Goal: Transaction & Acquisition: Book appointment/travel/reservation

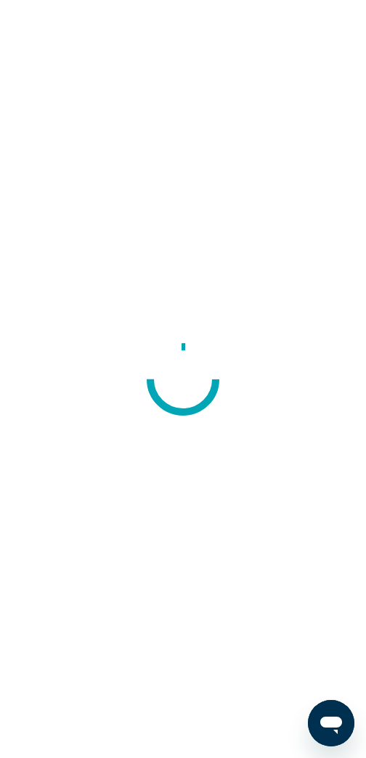
scroll to position [1, 0]
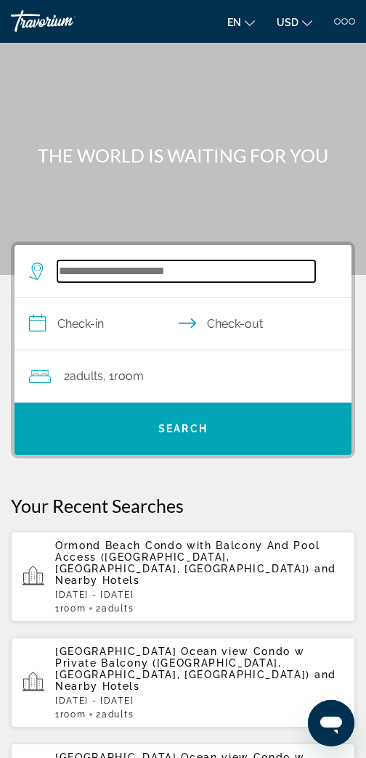
click at [197, 280] on input "Search widget" at bounding box center [186, 272] width 258 height 22
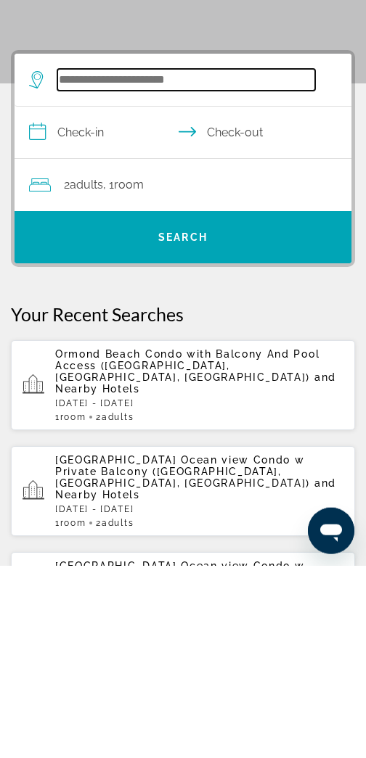
scroll to position [2, 0]
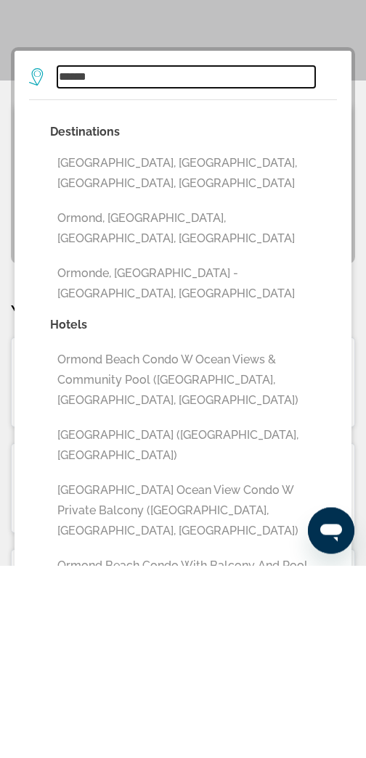
type input "**********"
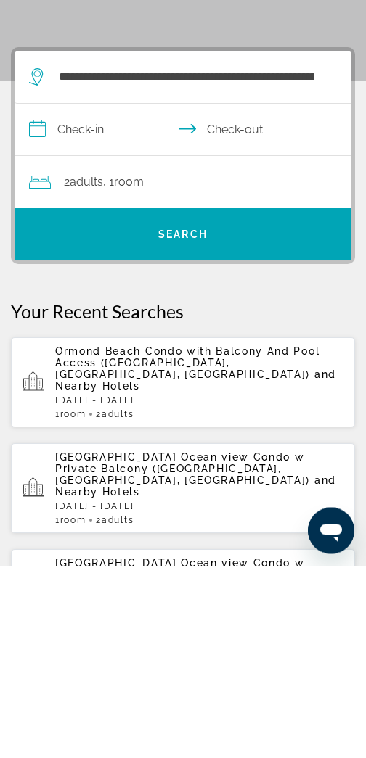
click at [82, 297] on input "**********" at bounding box center [186, 325] width 343 height 56
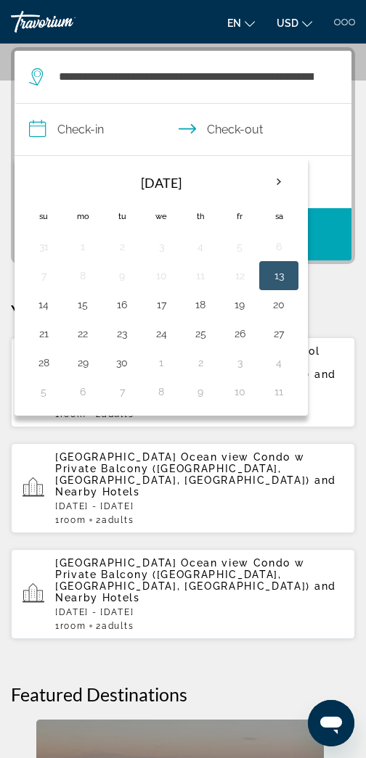
click at [247, 313] on button "19" at bounding box center [239, 305] width 23 height 20
click at [260, 134] on input "**********" at bounding box center [186, 132] width 343 height 56
click at [48, 342] on button "21" at bounding box center [43, 334] width 23 height 20
type input "**********"
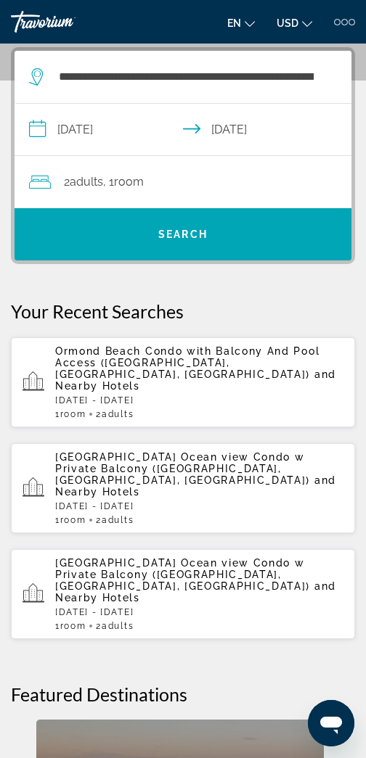
click at [278, 243] on span "Search widget" at bounding box center [183, 234] width 337 height 35
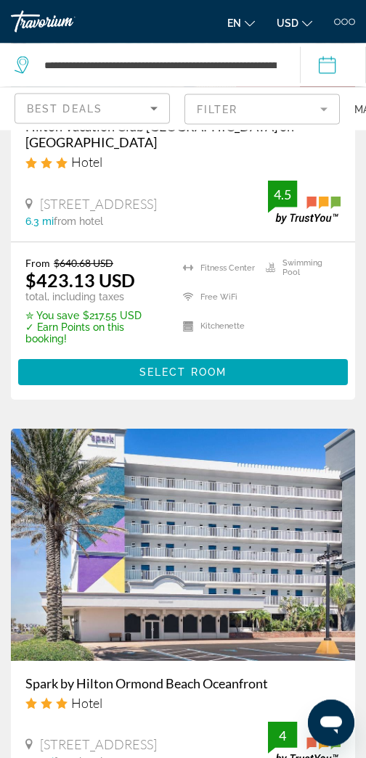
scroll to position [1869, 0]
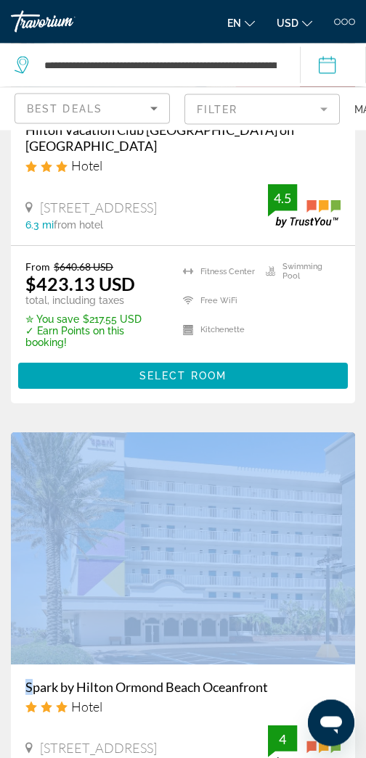
click at [42, 374] on span "Main content" at bounding box center [182, 376] width 329 height 35
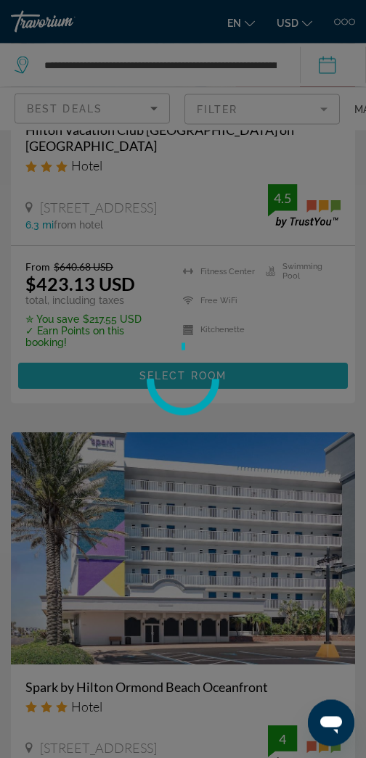
scroll to position [1870, 0]
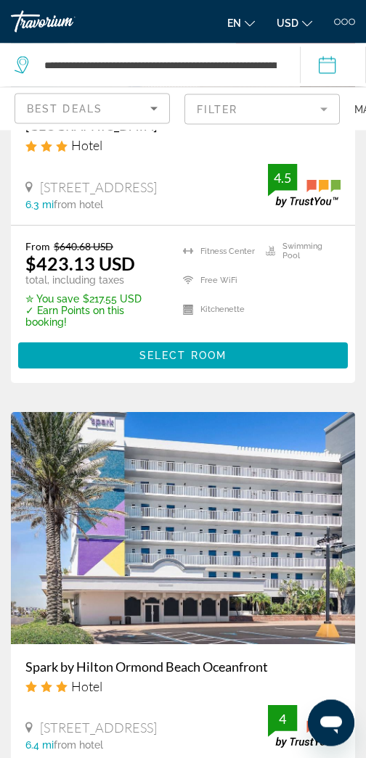
scroll to position [2372, 0]
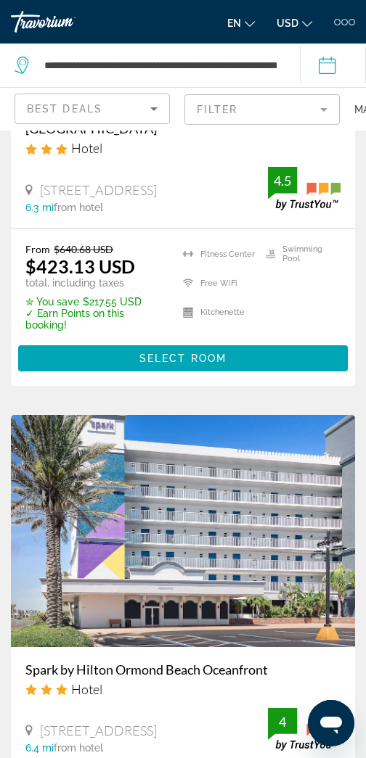
click at [200, 515] on img "Main content" at bounding box center [183, 531] width 344 height 232
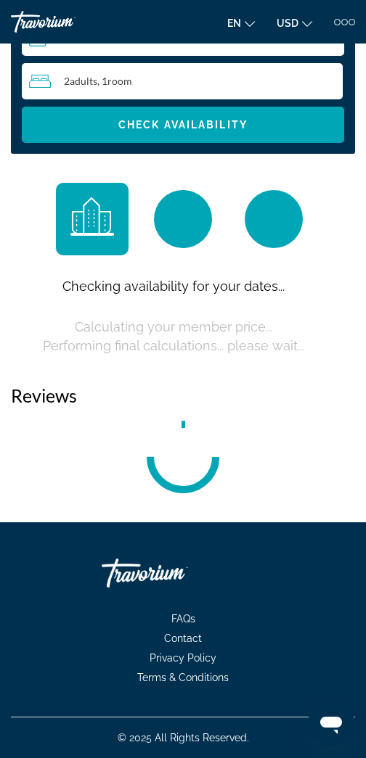
scroll to position [24, 0]
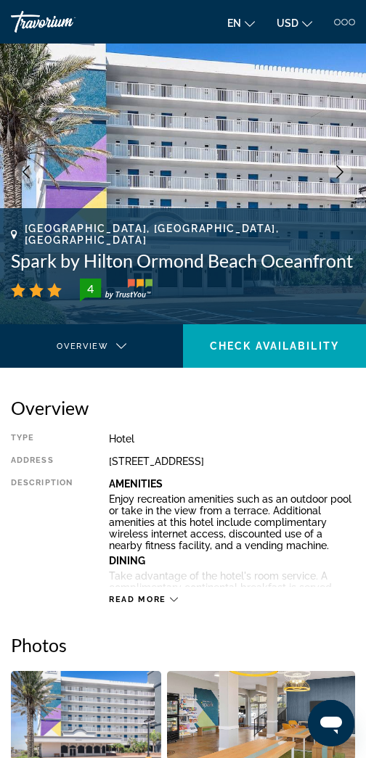
click at [155, 605] on span "Read more" at bounding box center [137, 599] width 57 height 9
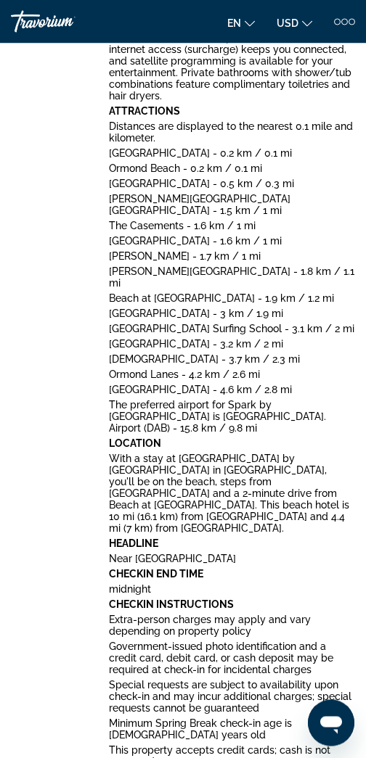
scroll to position [692, 0]
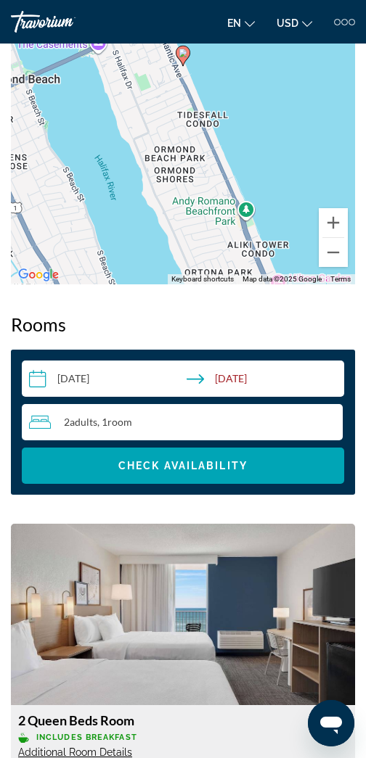
scroll to position [2555, 0]
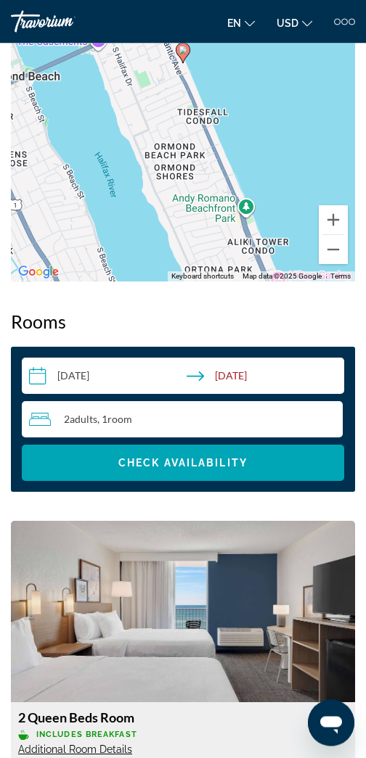
click at [86, 753] on span "Additional Room Details" at bounding box center [75, 751] width 114 height 12
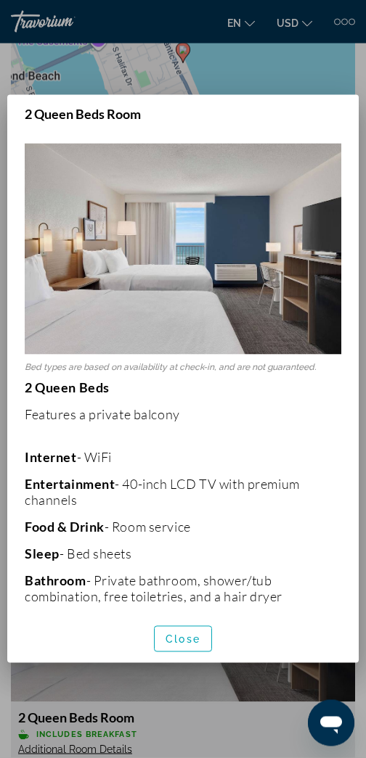
scroll to position [0, 0]
click at [200, 657] on span "button" at bounding box center [183, 639] width 57 height 35
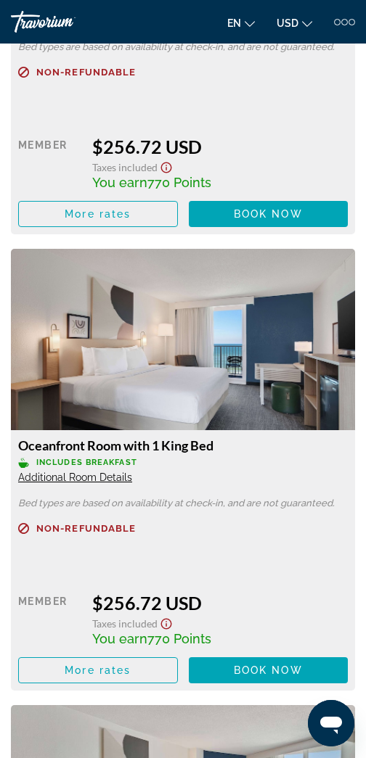
scroll to position [6023, 0]
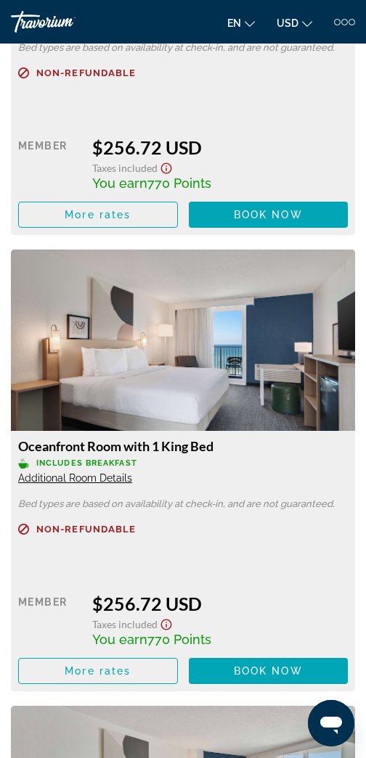
click at [86, 525] on span "Non-refundable" at bounding box center [85, 529] width 99 height 9
click at [82, 525] on span "Non-refundable" at bounding box center [85, 529] width 99 height 9
click at [68, 530] on div "Non-refundable" at bounding box center [182, 538] width 329 height 28
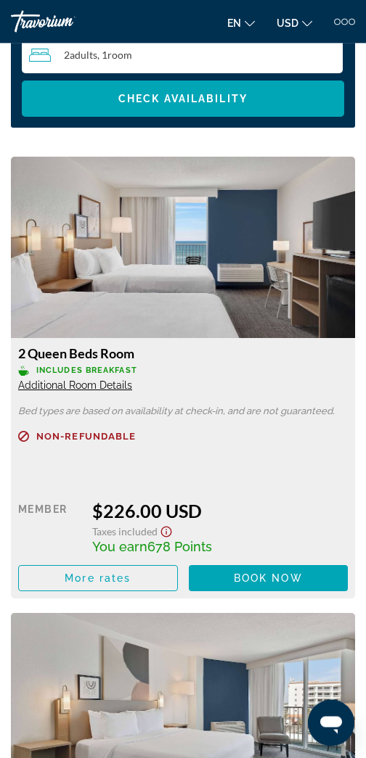
scroll to position [2920, 0]
click at [262, 581] on span "Book now" at bounding box center [268, 579] width 69 height 12
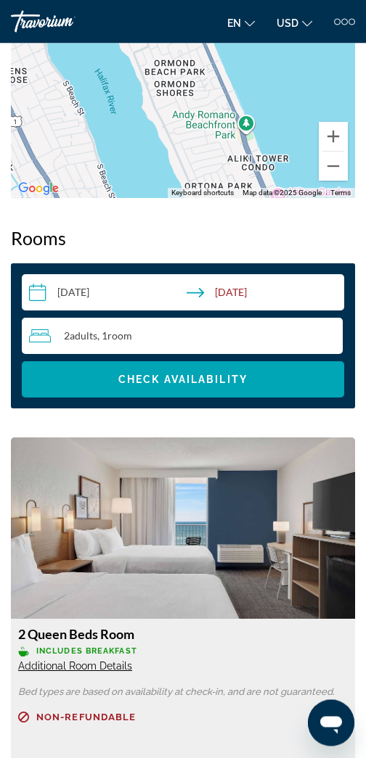
scroll to position [1452, 0]
click at [102, 672] on span "Additional Room Details" at bounding box center [75, 666] width 114 height 12
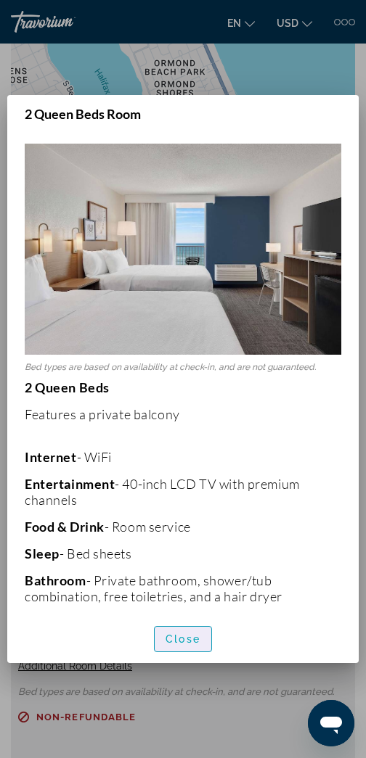
click at [201, 657] on span "button" at bounding box center [183, 639] width 57 height 35
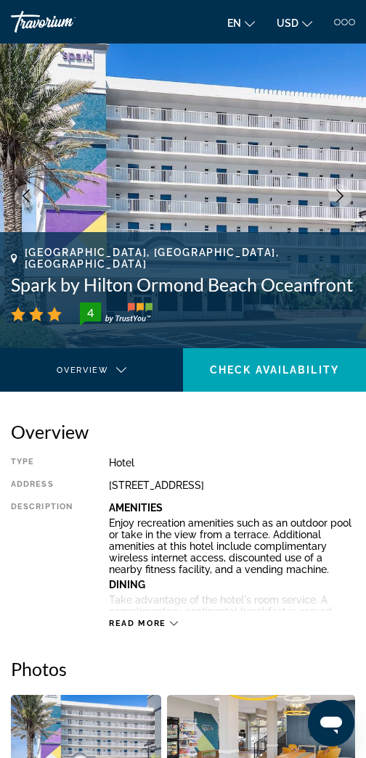
click at [187, 629] on div "Read more" at bounding box center [232, 609] width 246 height 40
click at [177, 628] on icon "Main content" at bounding box center [174, 624] width 8 height 8
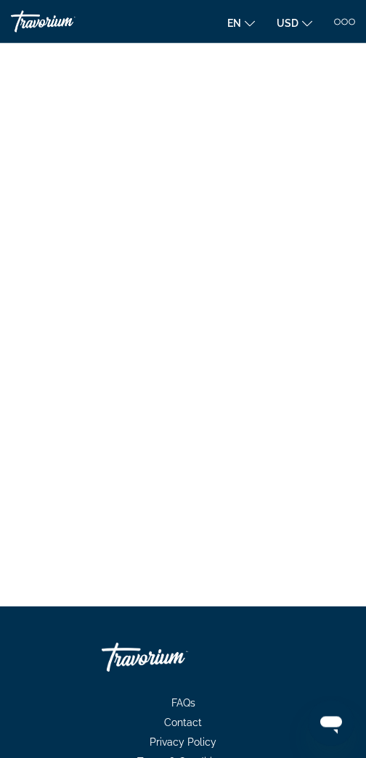
scroll to position [7784, 0]
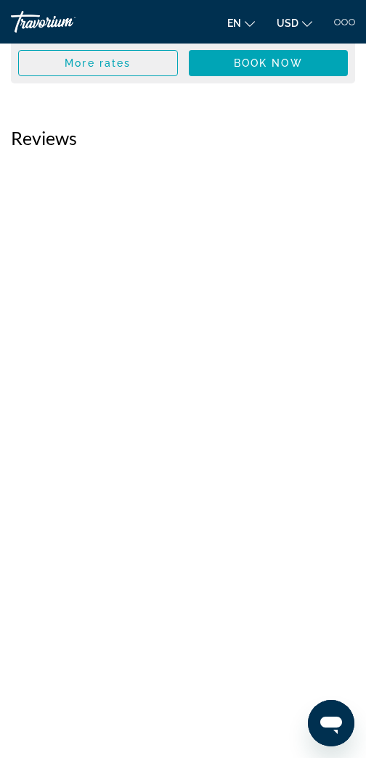
scroll to position [7541, 0]
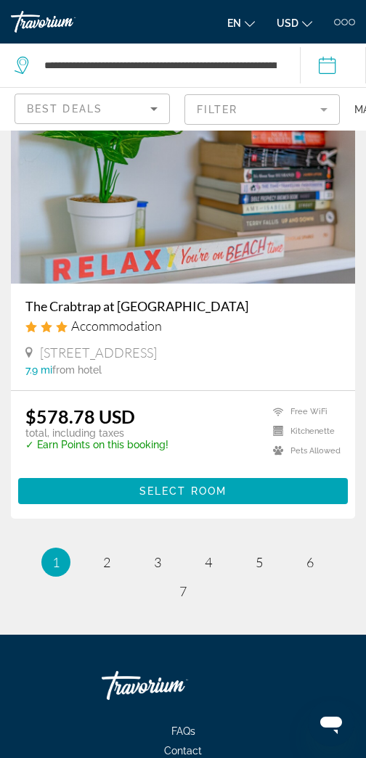
scroll to position [5899, 0]
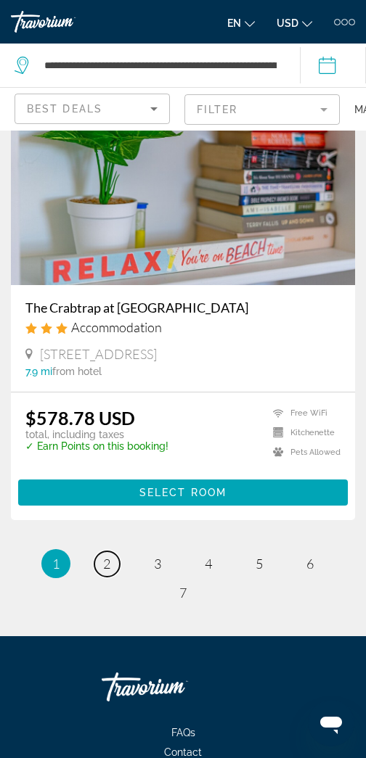
click at [113, 560] on link "page 2" at bounding box center [106, 564] width 25 height 25
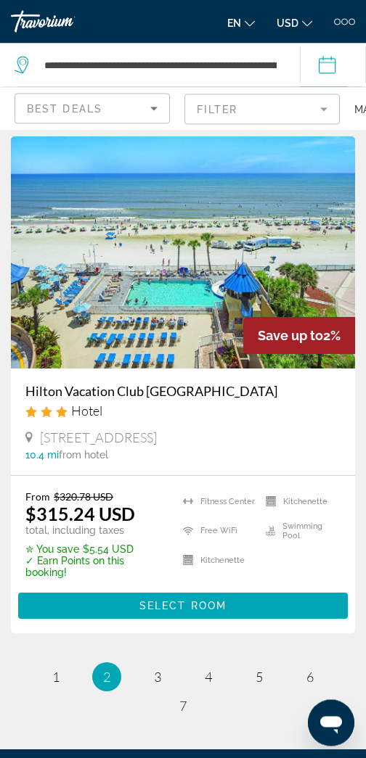
scroll to position [5928, 0]
click at [189, 687] on ul "2 / 7 page 1 You're on page 2 page 3 page 4 page 5 page 6 page 7" at bounding box center [183, 692] width 344 height 58
click at [164, 682] on link "page 3" at bounding box center [157, 677] width 25 height 25
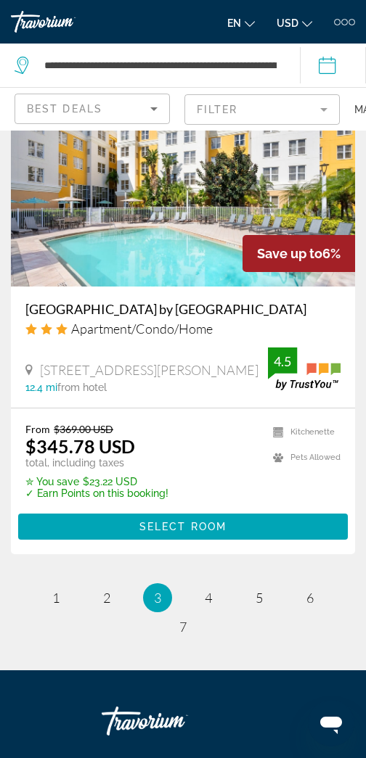
scroll to position [5910, 0]
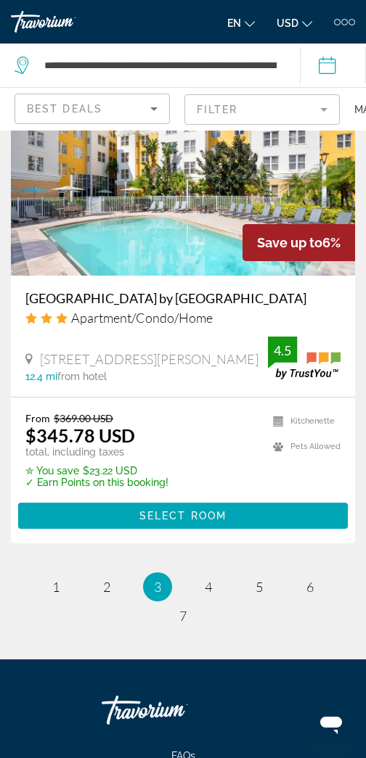
click at [234, 631] on ul "3 / 7 page 1 page 2 You're on page 3 page 4 page 5 page 6 page 7" at bounding box center [183, 602] width 344 height 58
click at [226, 631] on ul "3 / 7 page 1 page 2 You're on page 3 page 4 page 5 page 6 page 7" at bounding box center [183, 602] width 344 height 58
click at [229, 631] on ul "3 / 7 page 1 page 2 You're on page 3 page 4 page 5 page 6 page 7" at bounding box center [183, 602] width 344 height 58
click at [220, 600] on link "page 4" at bounding box center [208, 587] width 25 height 25
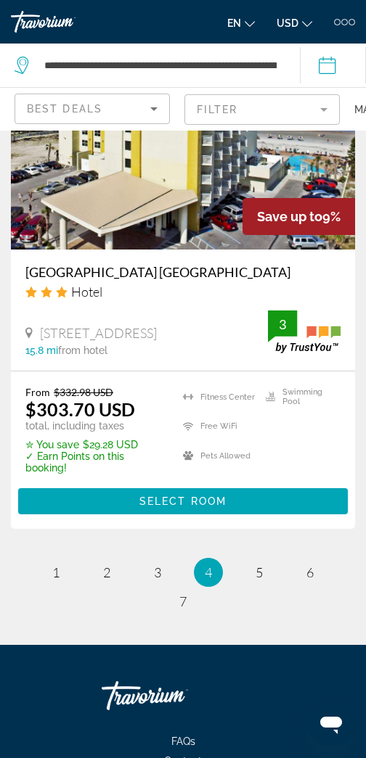
scroll to position [6023, 0]
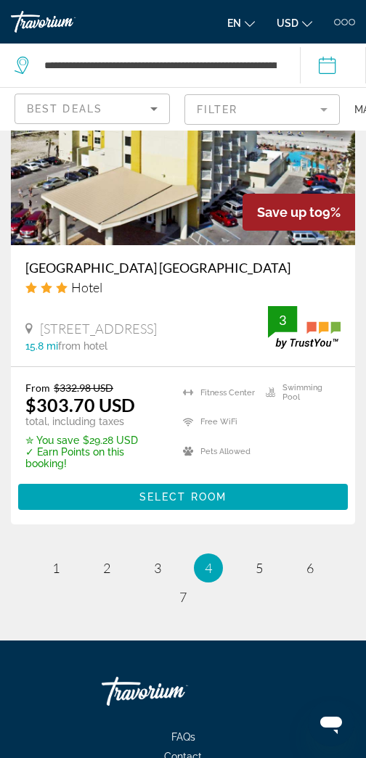
click at [276, 573] on ul "4 / 7 page 1 page 2 page 3 You're on page 4 page 5 page 6 page 7" at bounding box center [183, 583] width 344 height 58
click at [267, 578] on link "page 5" at bounding box center [259, 568] width 25 height 25
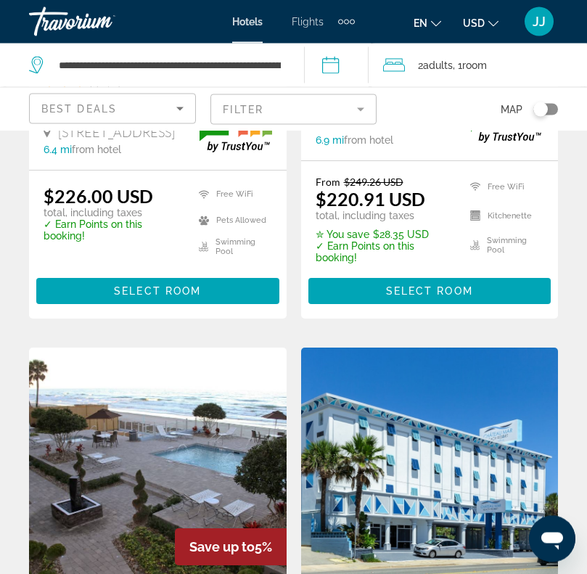
scroll to position [1548, 0]
